Goal: Task Accomplishment & Management: Manage account settings

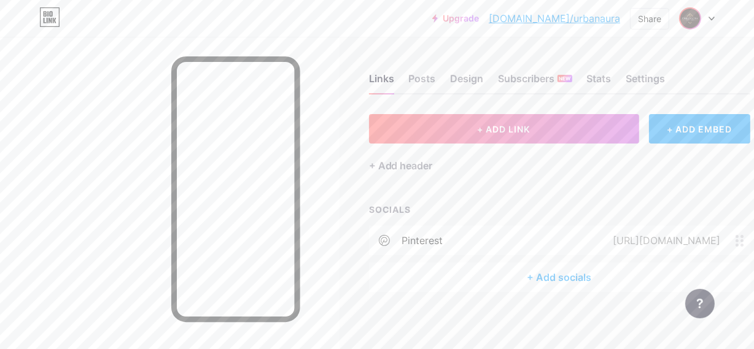
click at [697, 20] on img at bounding box center [690, 19] width 20 height 20
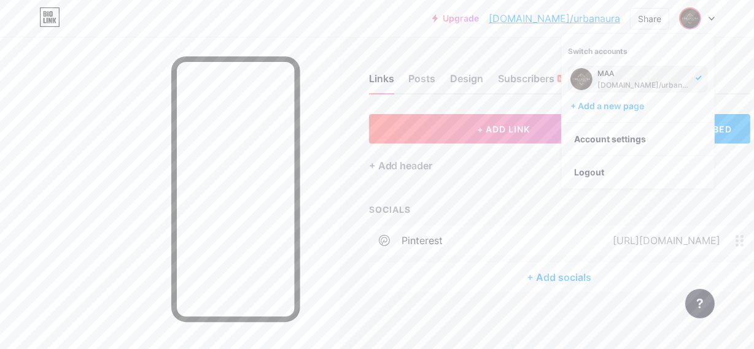
click at [711, 18] on div at bounding box center [697, 18] width 36 height 22
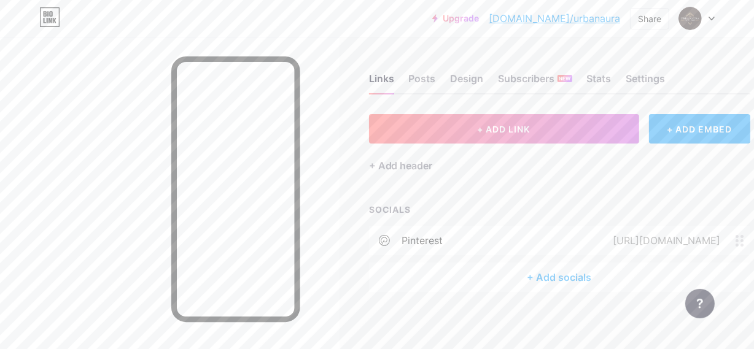
click at [707, 21] on div at bounding box center [697, 18] width 36 height 22
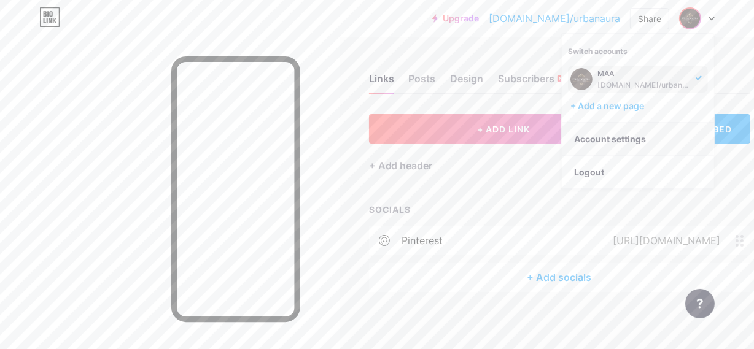
click at [612, 130] on link "Account settings" at bounding box center [638, 139] width 152 height 33
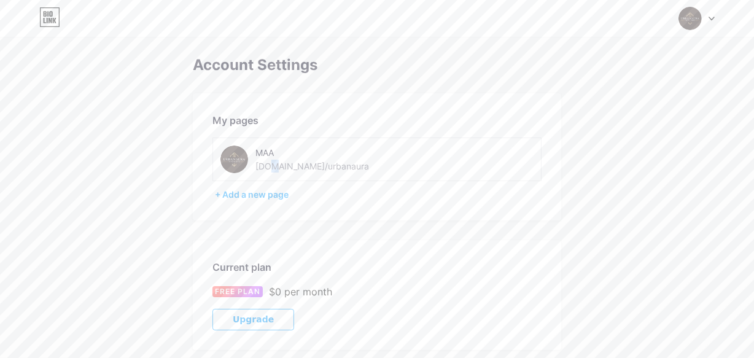
click at [271, 163] on div "[DOMAIN_NAME]/urbanaura" at bounding box center [312, 166] width 114 height 13
drag, startPoint x: 328, startPoint y: 160, endPoint x: 206, endPoint y: 170, distance: 122.6
click at [206, 170] on div "My pages MAA [DOMAIN_NAME]/urbanaura + Add a new page" at bounding box center [377, 156] width 368 height 127
click at [290, 153] on div "MAA" at bounding box center [321, 152] width 132 height 13
click at [227, 158] on img at bounding box center [234, 160] width 28 height 28
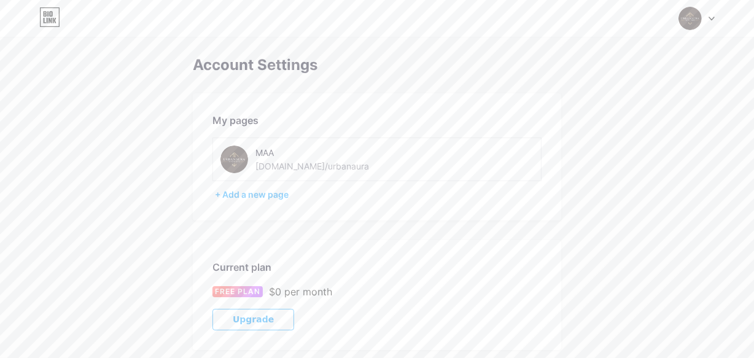
click at [227, 158] on img at bounding box center [234, 160] width 28 height 28
click at [255, 194] on div "+ Add a new page" at bounding box center [378, 195] width 327 height 12
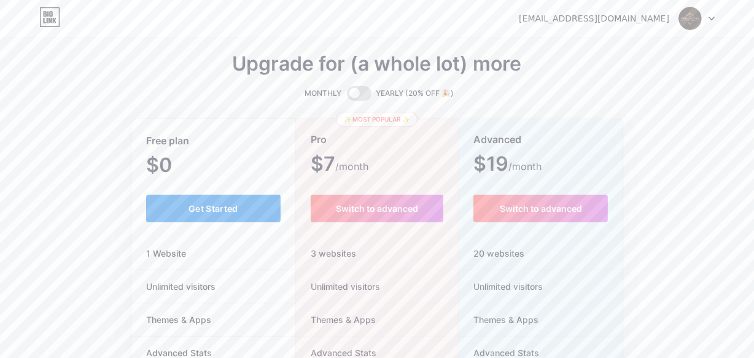
click at [209, 209] on span "Get Started" at bounding box center [214, 208] width 50 height 10
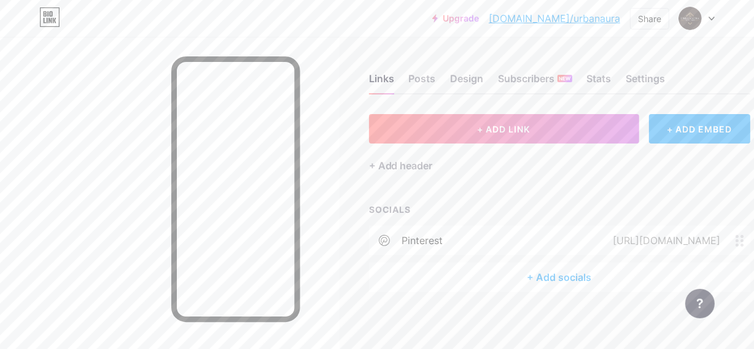
click at [707, 15] on div at bounding box center [697, 18] width 36 height 22
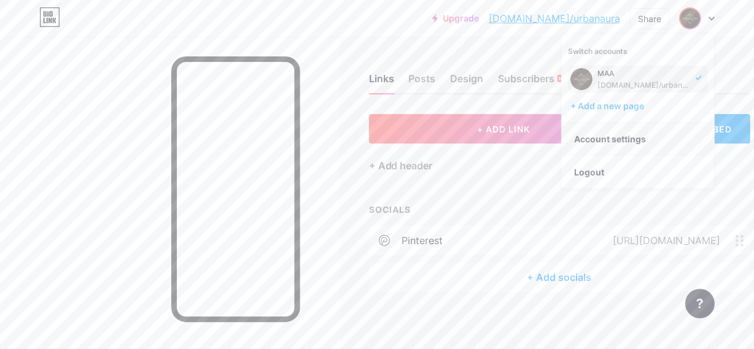
click at [596, 143] on link "Account settings" at bounding box center [638, 139] width 152 height 33
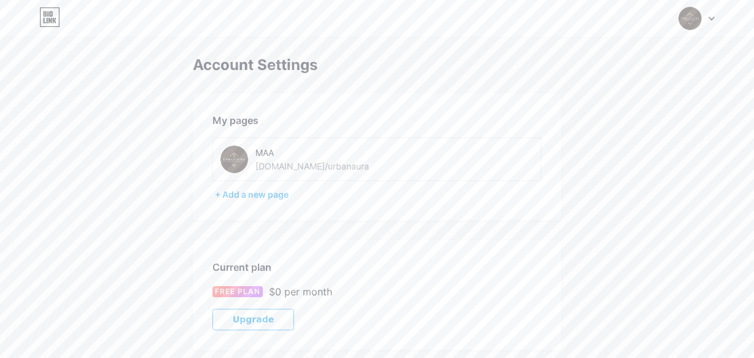
scroll to position [325, 0]
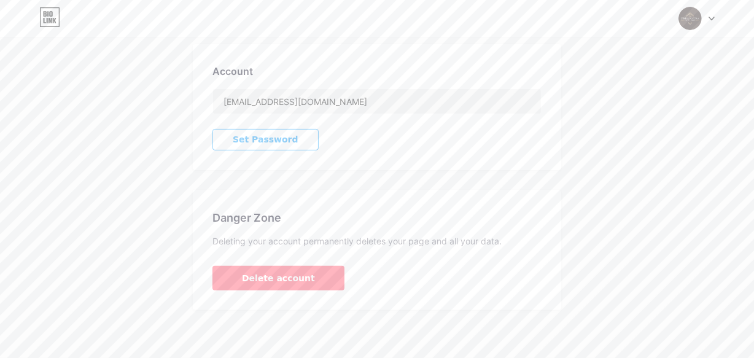
click at [252, 291] on div "Danger Zone Deleting your account permanently deletes your page and all your da…" at bounding box center [377, 250] width 368 height 120
click at [256, 272] on span "Delete account" at bounding box center [278, 278] width 73 height 13
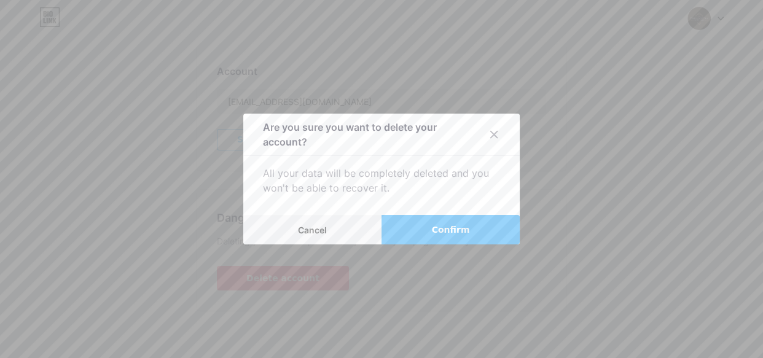
click at [438, 221] on button "Confirm" at bounding box center [450, 229] width 138 height 29
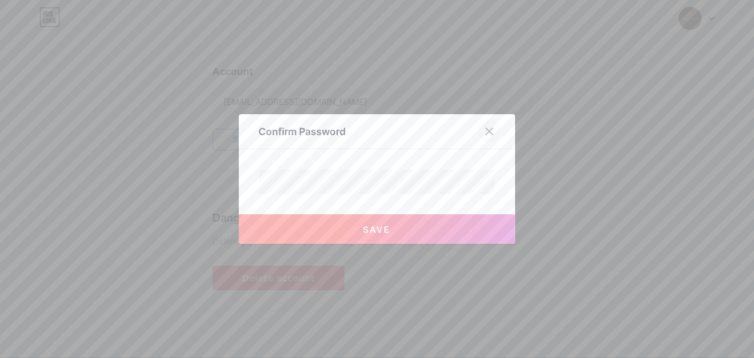
click at [491, 134] on icon at bounding box center [489, 131] width 7 height 7
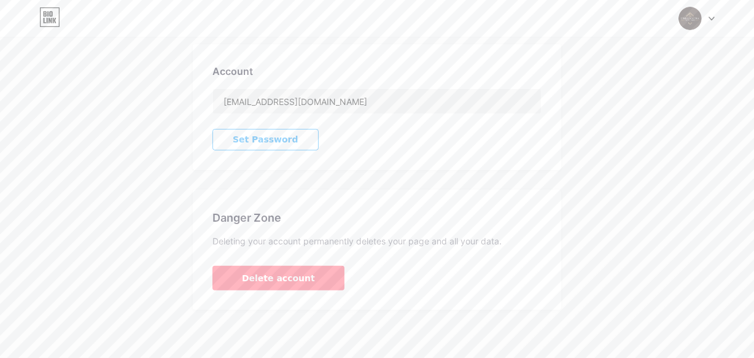
scroll to position [0, 0]
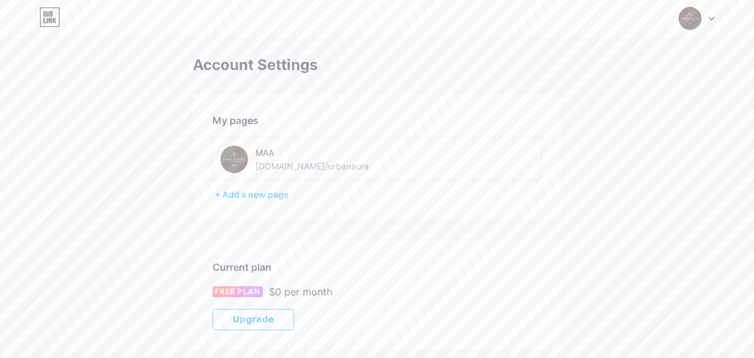
click at [41, 15] on icon at bounding box center [49, 17] width 21 height 20
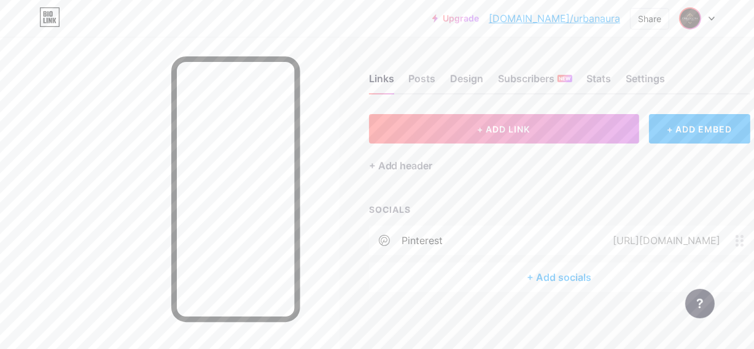
click at [691, 18] on img at bounding box center [690, 19] width 20 height 20
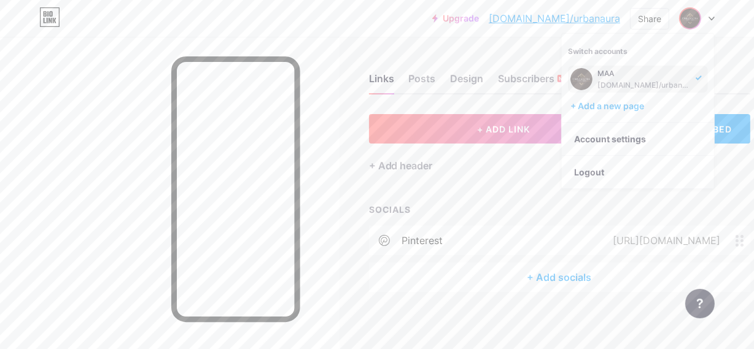
drag, startPoint x: 524, startPoint y: 180, endPoint x: 499, endPoint y: 166, distance: 28.6
click at [502, 168] on div "+ ADD LINK + ADD EMBED + Add header SOCIALS pinterest [URL][DOMAIN_NAME] + Add …" at bounding box center [559, 203] width 381 height 178
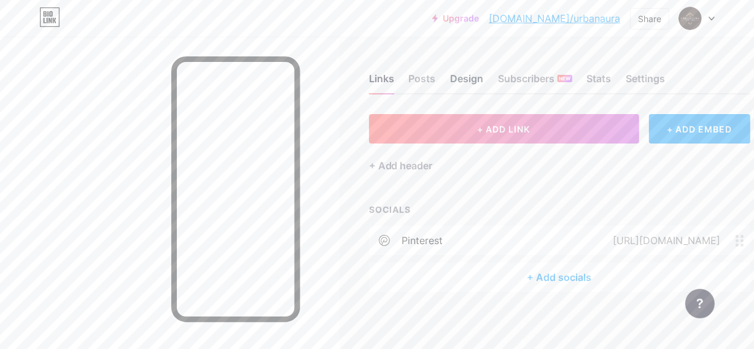
click at [465, 84] on div "Design" at bounding box center [467, 82] width 33 height 22
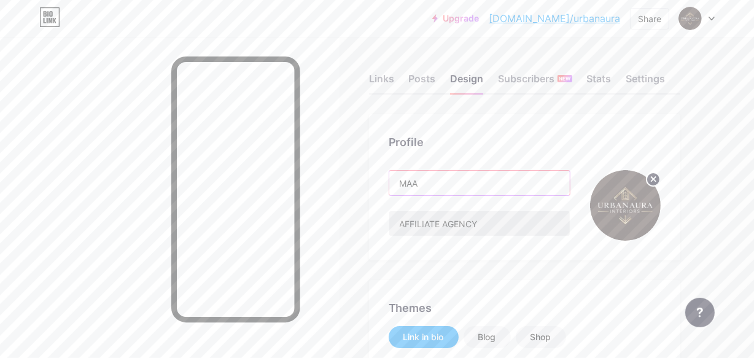
drag, startPoint x: 466, startPoint y: 201, endPoint x: 479, endPoint y: 233, distance: 35.0
click at [469, 211] on div "MAA AFFILIATE AGENCY" at bounding box center [480, 205] width 182 height 71
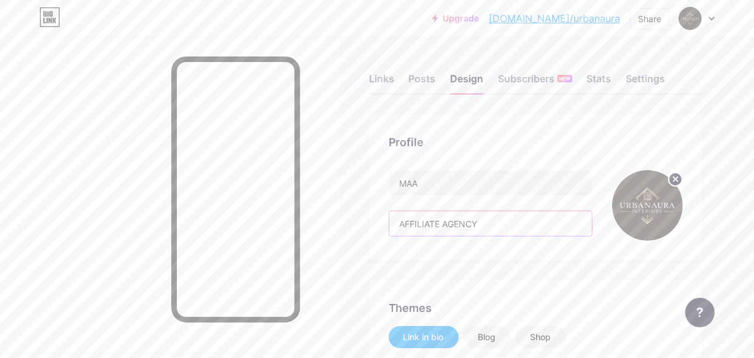
drag, startPoint x: 491, startPoint y: 232, endPoint x: 473, endPoint y: 195, distance: 40.4
click at [473, 195] on div "MAA AFFILIATE AGENCY" at bounding box center [491, 205] width 204 height 71
drag, startPoint x: 471, startPoint y: 189, endPoint x: 457, endPoint y: 175, distance: 20.0
click at [467, 182] on input "MAA" at bounding box center [490, 183] width 203 height 25
click at [454, 174] on input "MAA" at bounding box center [490, 183] width 203 height 25
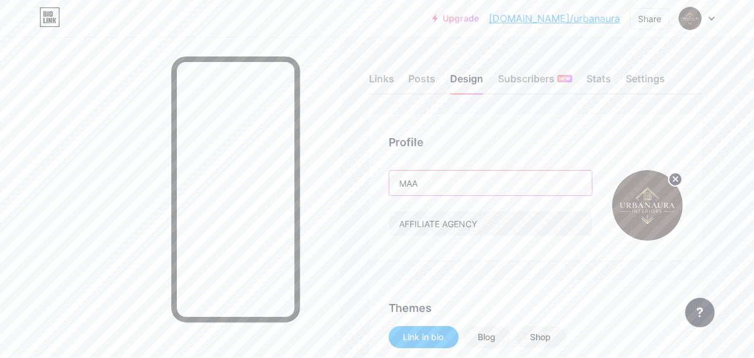
drag, startPoint x: 448, startPoint y: 182, endPoint x: 305, endPoint y: 202, distance: 144.5
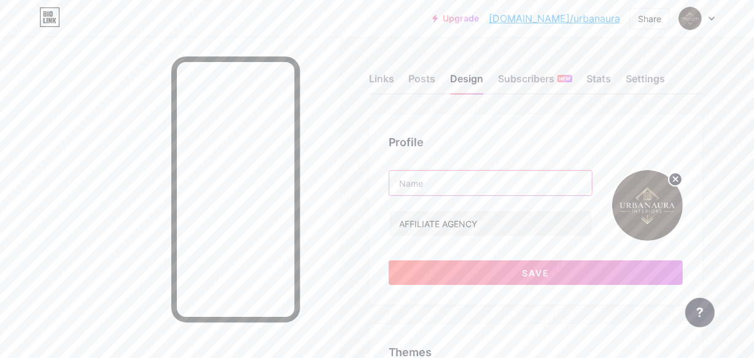
paste input "Home Décor Inspiration)"
click at [633, 197] on img at bounding box center [647, 205] width 71 height 71
click at [496, 185] on input "Home Décor Inspiration)" at bounding box center [490, 183] width 203 height 25
click at [516, 185] on input "Home Décor Inspiration)" at bounding box center [490, 183] width 203 height 25
type input "Home Décor Inspiration"
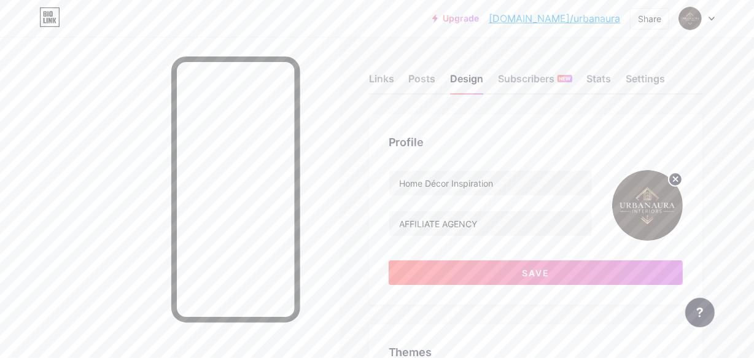
click at [646, 203] on img at bounding box center [647, 205] width 71 height 71
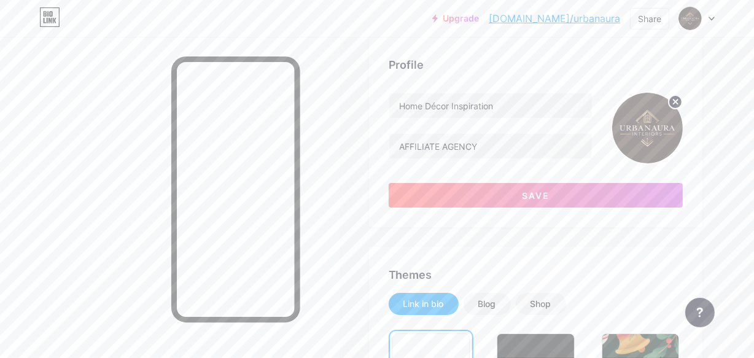
scroll to position [78, 0]
click at [631, 120] on img at bounding box center [647, 127] width 71 height 71
drag, startPoint x: 631, startPoint y: 120, endPoint x: 623, endPoint y: 131, distance: 13.6
click at [623, 131] on img at bounding box center [647, 127] width 71 height 71
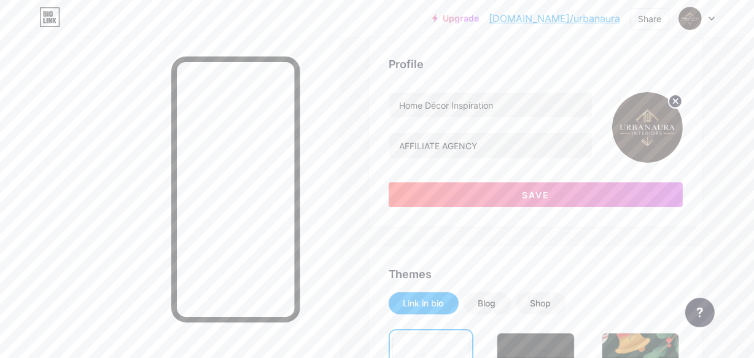
click at [676, 101] on icon at bounding box center [676, 101] width 4 height 4
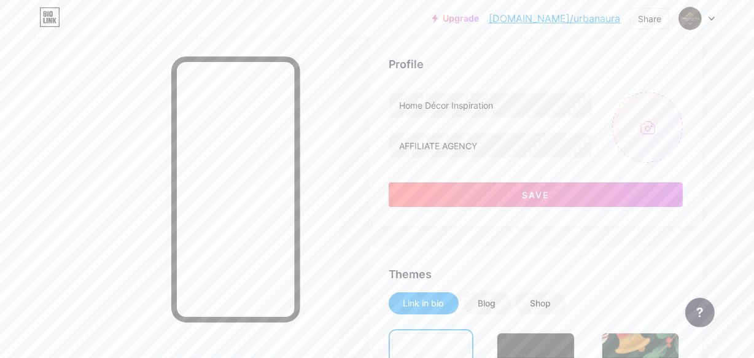
click at [647, 120] on input "file" at bounding box center [647, 127] width 71 height 71
type input "C:\fakepath\a-photograph-showcasing-a-beautifully-st_QXKCDfiMTY6EMeo5GOpKKQ_3wF…"
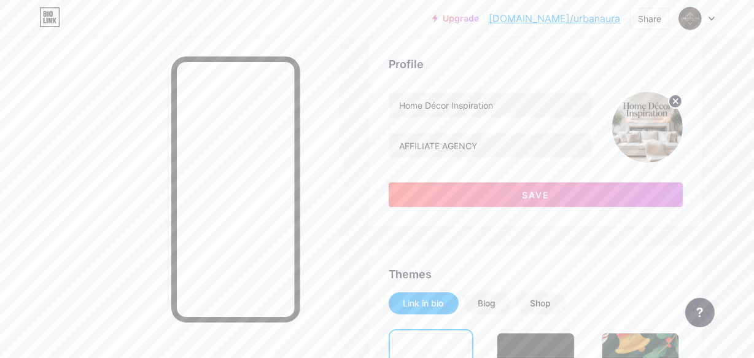
click at [437, 208] on div "Profile Home Décor Inspiration AFFILIATE AGENCY Save" at bounding box center [535, 131] width 333 height 190
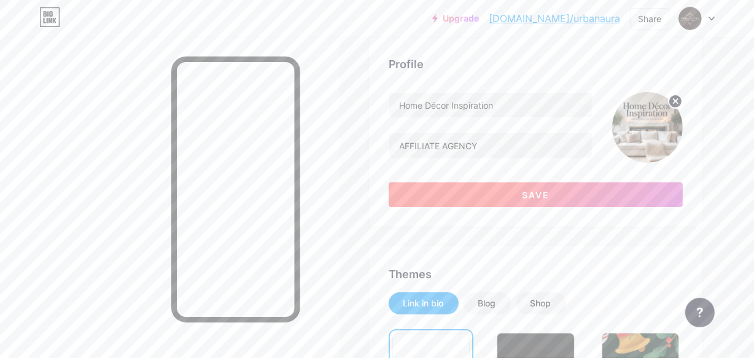
click at [433, 192] on button "Save" at bounding box center [536, 194] width 294 height 25
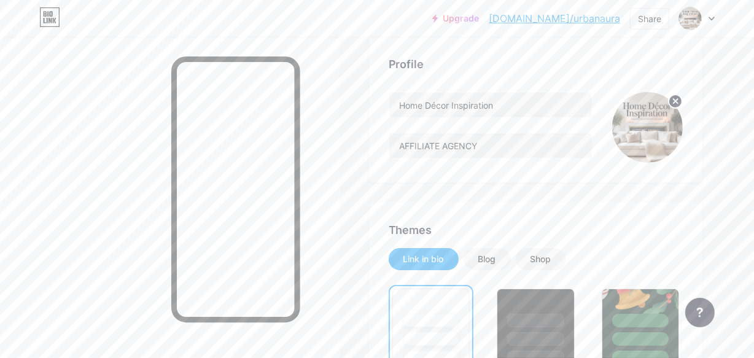
drag, startPoint x: 681, startPoint y: 149, endPoint x: 664, endPoint y: 148, distance: 16.6
click at [671, 149] on div at bounding box center [647, 127] width 71 height 71
click at [631, 144] on img at bounding box center [647, 127] width 71 height 71
click at [633, 128] on img at bounding box center [647, 127] width 71 height 71
click at [672, 99] on circle at bounding box center [676, 102] width 14 height 14
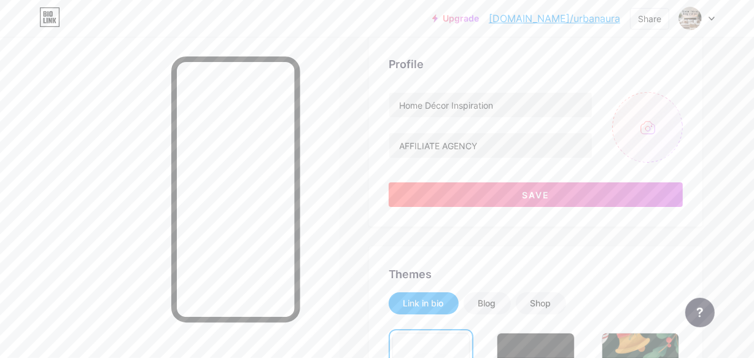
click at [649, 131] on input "file" at bounding box center [647, 127] width 71 height 71
type input "C:\fakepath\a-minimalist-circular-logo-designed-for-_nvH2nH2JQGaCMpPu7Ctb4A_z-U…"
click at [604, 178] on div "Home Décor Inspiration AFFILIATE AGENCY Save" at bounding box center [536, 149] width 294 height 115
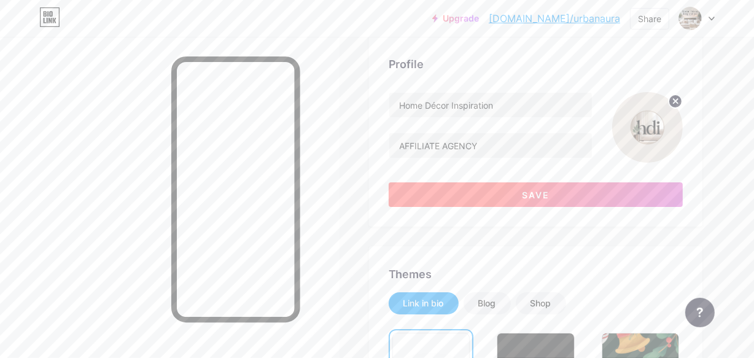
drag, startPoint x: 602, startPoint y: 179, endPoint x: 593, endPoint y: 190, distance: 14.0
click at [600, 182] on div "Home Décor Inspiration AFFILIATE AGENCY Save" at bounding box center [536, 149] width 294 height 115
click at [590, 193] on button "Save" at bounding box center [536, 194] width 294 height 25
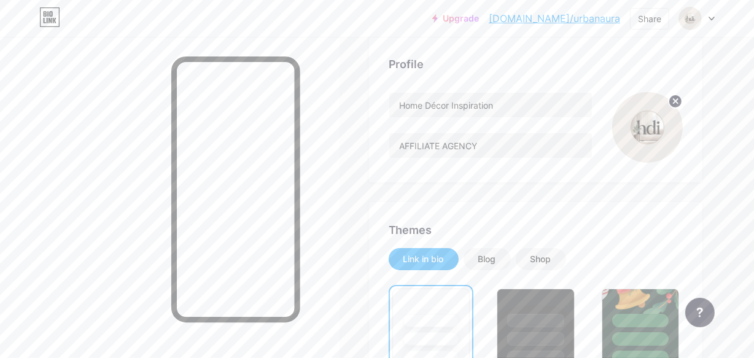
click at [639, 125] on img at bounding box center [647, 127] width 71 height 71
drag, startPoint x: 647, startPoint y: 131, endPoint x: 676, endPoint y: 102, distance: 41.3
click at [676, 102] on icon at bounding box center [675, 101] width 15 height 15
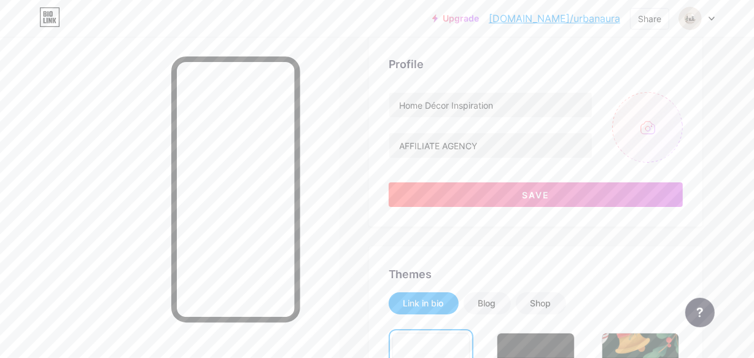
click at [676, 102] on input "file" at bounding box center [647, 127] width 71 height 71
type input "C:\fakepath\Pinterest Pin - Elegant Living Spaces.png"
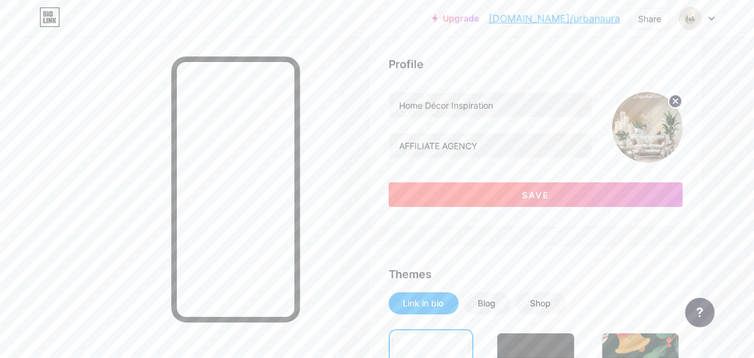
click at [528, 187] on button "Save" at bounding box center [536, 194] width 294 height 25
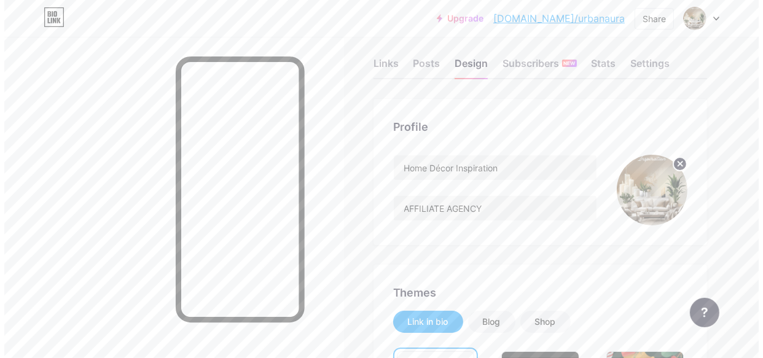
scroll to position [0, 0]
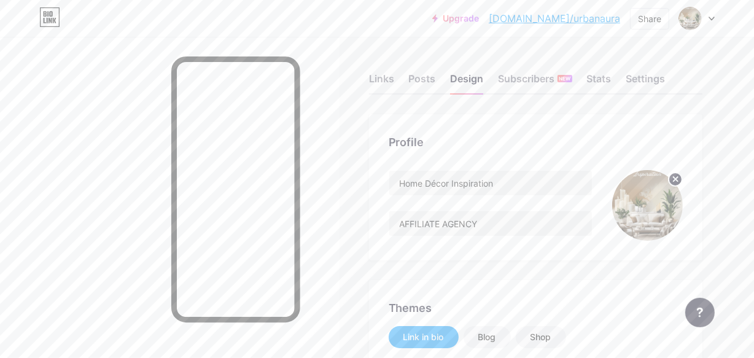
click at [376, 94] on div "Links Posts Design Subscribers NEW Stats Settings" at bounding box center [535, 73] width 333 height 43
click at [380, 77] on div "Links" at bounding box center [381, 82] width 25 height 22
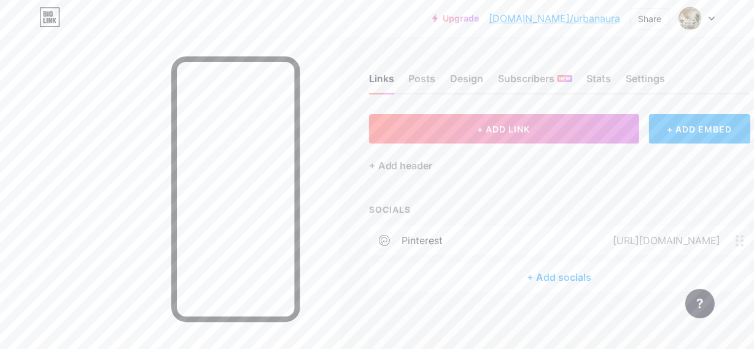
click at [531, 282] on div "+ Add socials" at bounding box center [559, 277] width 381 height 29
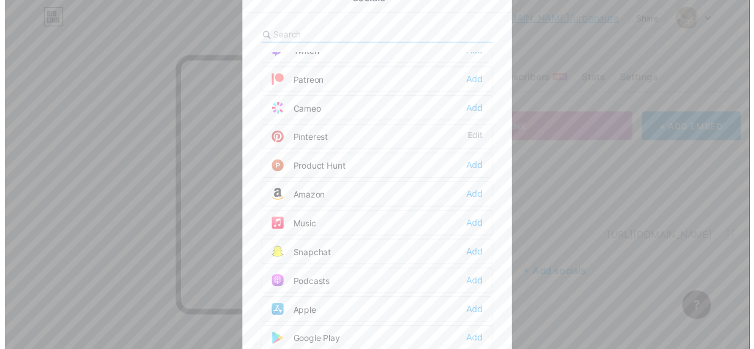
scroll to position [693, 0]
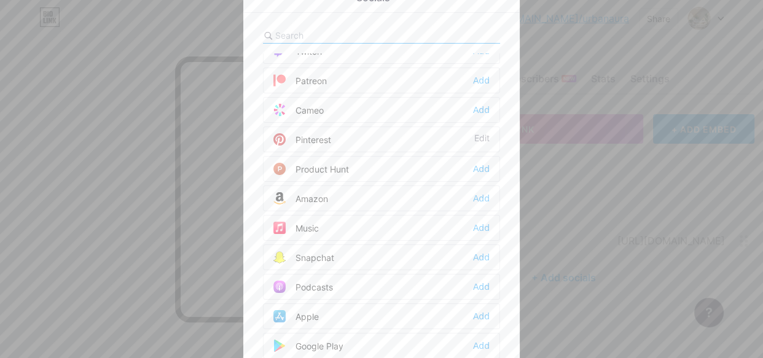
click at [558, 178] on div at bounding box center [381, 179] width 763 height 358
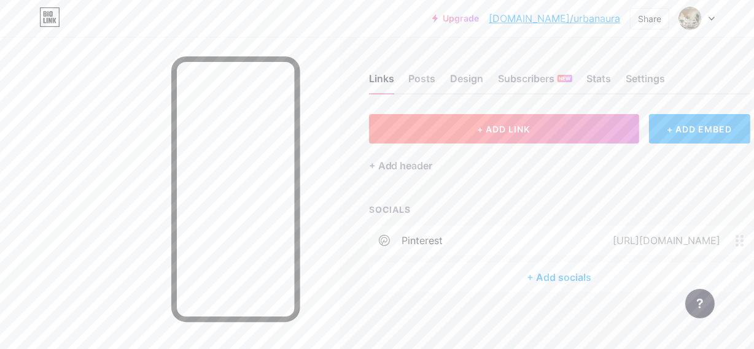
click at [486, 130] on span "+ ADD LINK" at bounding box center [504, 129] width 53 height 10
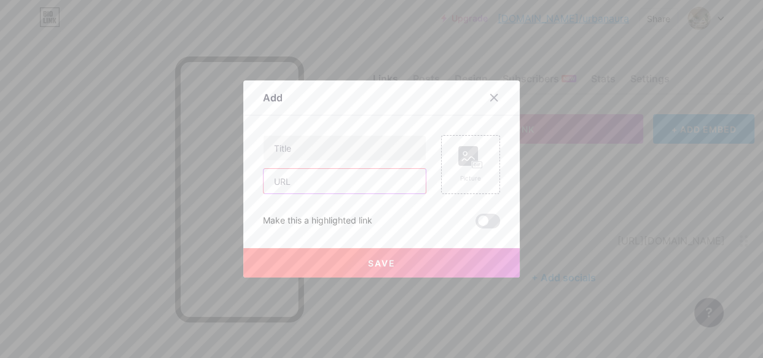
click at [346, 185] on input "text" at bounding box center [344, 181] width 162 height 25
type input "[URL][DOMAIN_NAME]"
click at [332, 155] on input "text" at bounding box center [344, 148] width 162 height 25
click at [292, 145] on input "FLOOTING NATURE SHELVES" at bounding box center [344, 148] width 162 height 25
type input "FLOATING NATURE SHELVES"
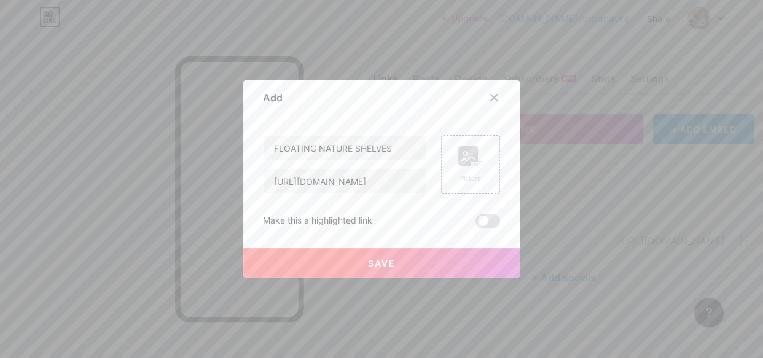
click at [372, 272] on button "Save" at bounding box center [381, 262] width 276 height 29
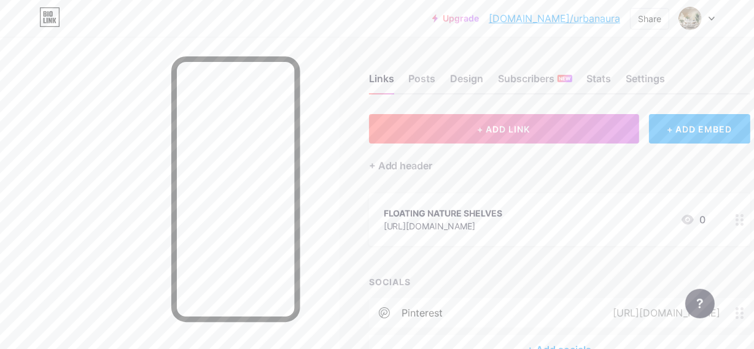
click at [750, 229] on div at bounding box center [740, 219] width 21 height 53
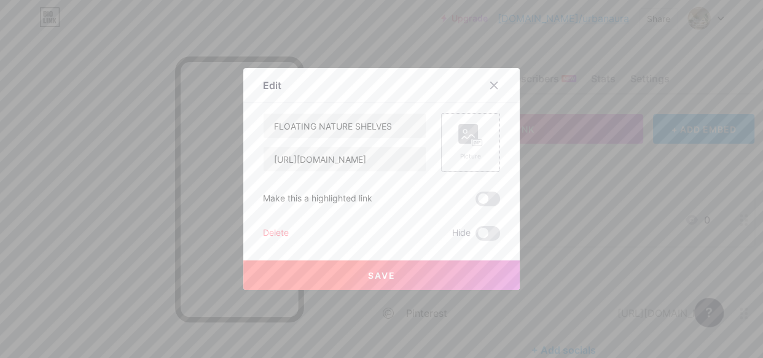
click at [473, 141] on icon at bounding box center [474, 142] width 3 height 3
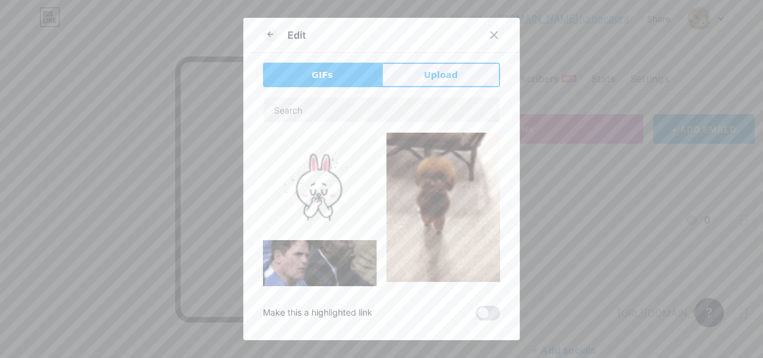
click at [403, 75] on button "Upload" at bounding box center [440, 75] width 119 height 25
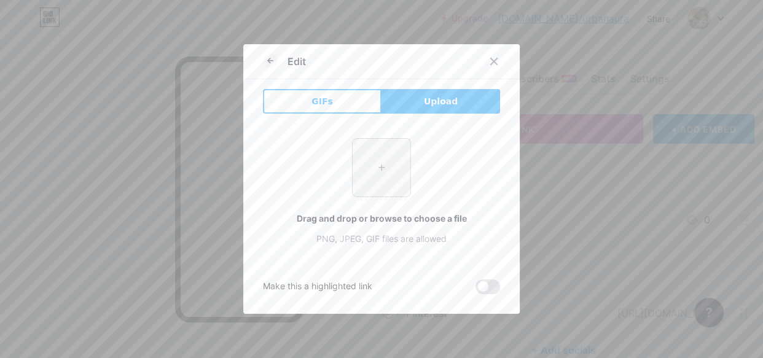
click at [378, 162] on input "file" at bounding box center [381, 168] width 58 height 58
type input "C:\fakepath\81vA2CXA+aL._AC_SL1500_.jpg"
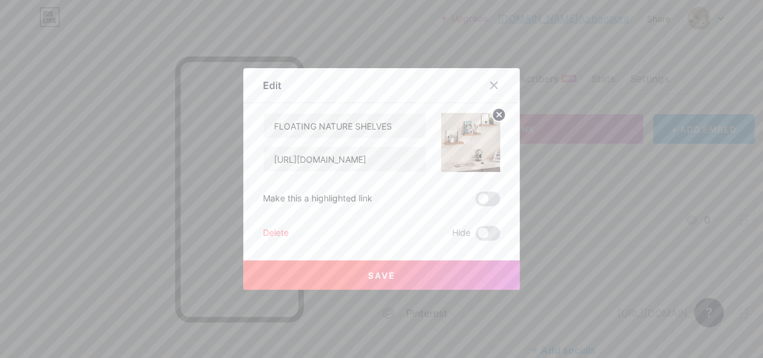
click at [343, 268] on button "Save" at bounding box center [381, 274] width 276 height 29
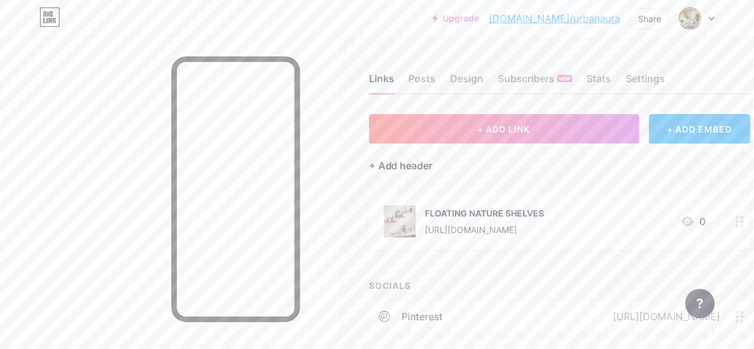
click at [397, 158] on div "+ Add header" at bounding box center [401, 165] width 64 height 15
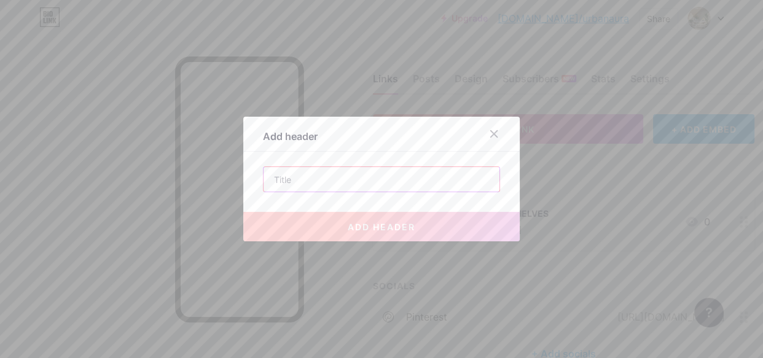
click at [366, 188] on input "text" at bounding box center [381, 179] width 236 height 25
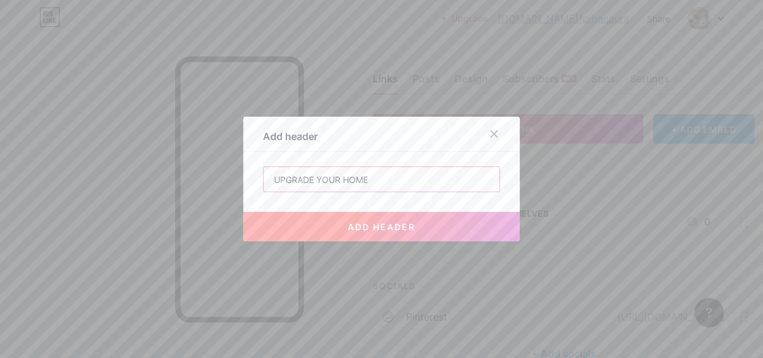
type input "UPGRADE YOUR HOME"
click at [339, 232] on button "add header" at bounding box center [381, 226] width 276 height 29
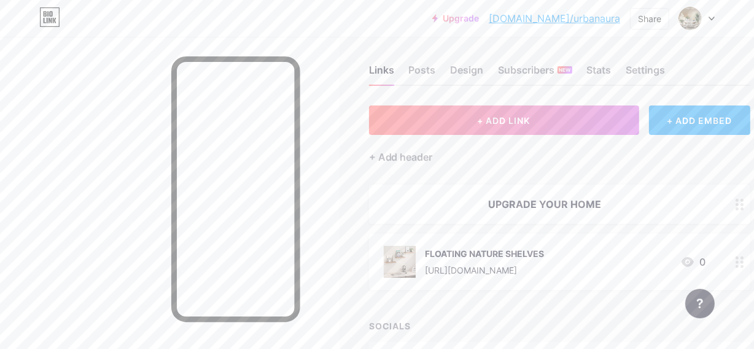
scroll to position [0, 0]
